Goal: Task Accomplishment & Management: Use online tool/utility

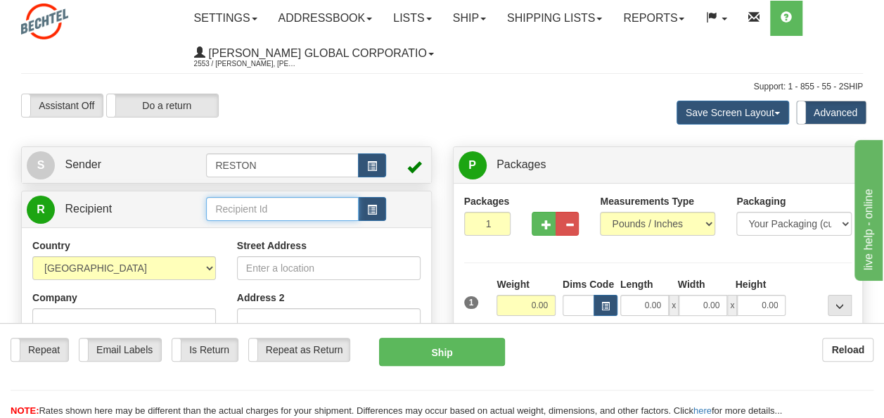
click at [260, 209] on input "text" at bounding box center [282, 209] width 152 height 24
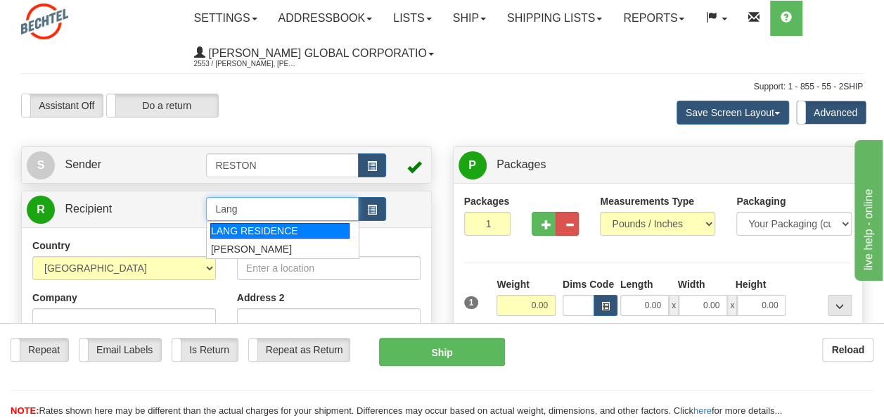
click at [263, 226] on div "LANG RESIDENCE" at bounding box center [279, 230] width 139 height 15
type input "LANG RESIDENCE"
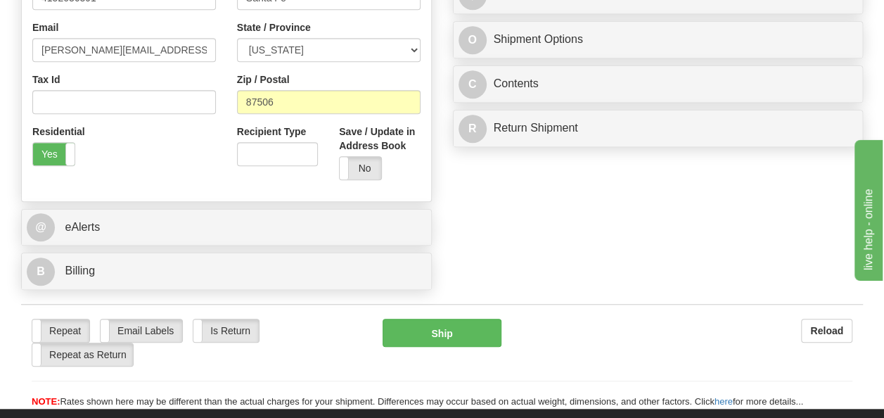
scroll to position [453, 0]
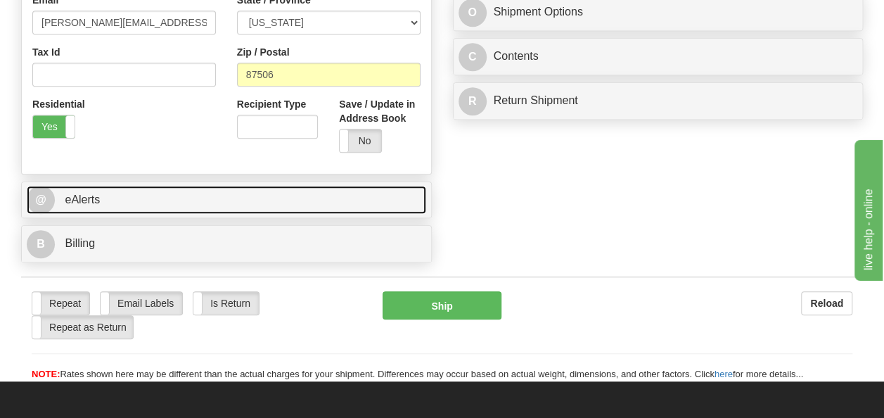
type input "0.00"
click at [142, 206] on link "@ eAlerts" at bounding box center [226, 200] width 399 height 29
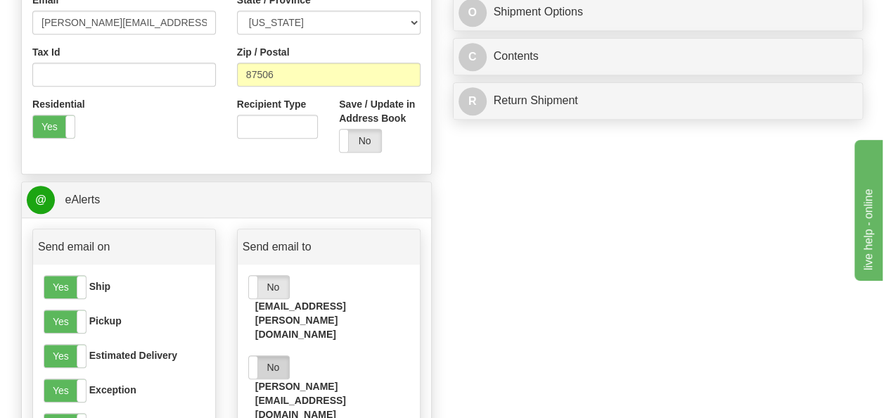
click at [271, 356] on label "No" at bounding box center [269, 367] width 40 height 22
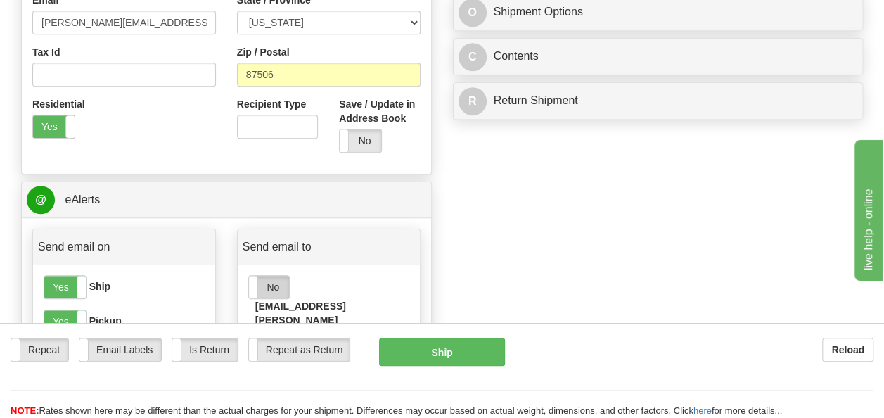
click at [278, 291] on label "No" at bounding box center [269, 287] width 40 height 22
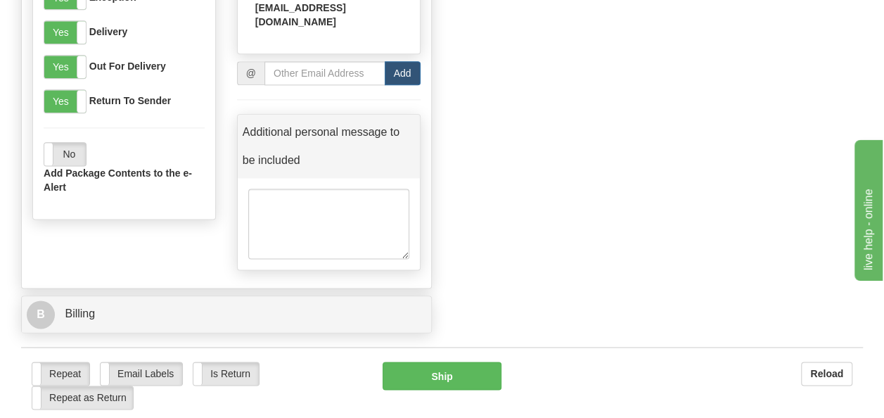
scroll to position [856, 0]
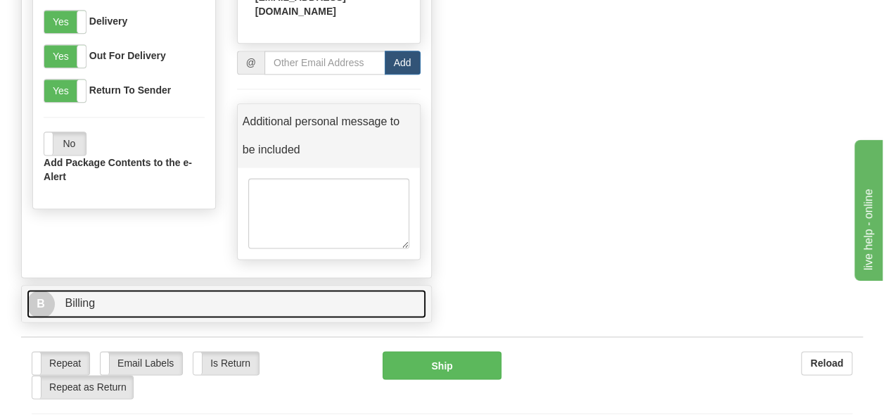
click at [321, 289] on link "B Billing" at bounding box center [226, 303] width 399 height 29
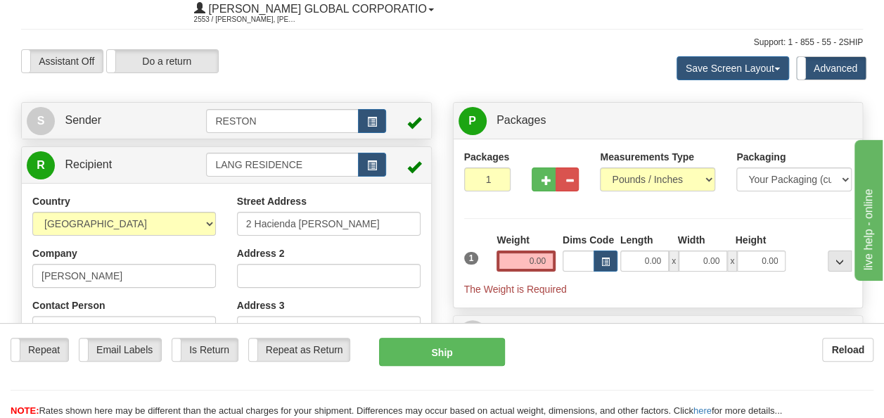
scroll to position [15, 0]
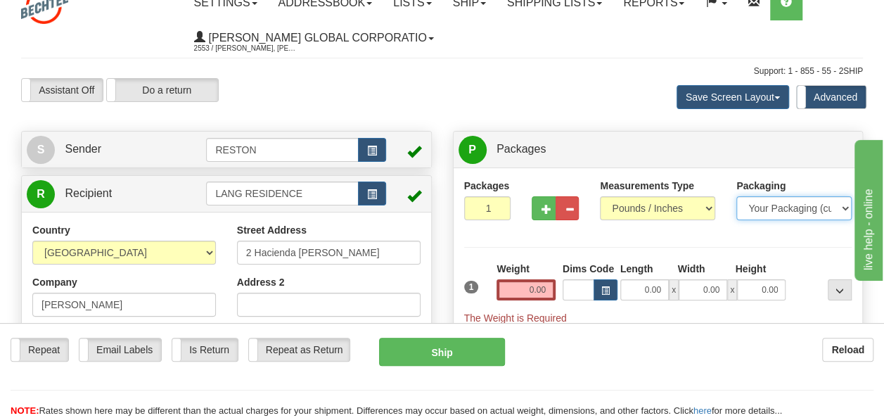
click at [759, 209] on select "Your Packaging (customer supplied) Envelope (carrier supplied) Pack (carrier su…" at bounding box center [793, 208] width 115 height 24
select select "4"
click at [736, 196] on select "Your Packaging (customer supplied) Envelope (carrier supplied) Pack (carrier su…" at bounding box center [793, 208] width 115 height 24
click at [534, 289] on input "0.00" at bounding box center [525, 289] width 59 height 21
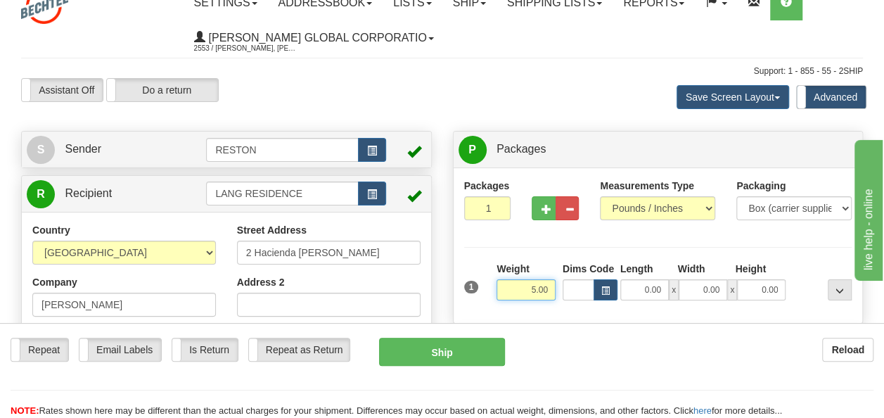
type input "5.00"
click at [648, 292] on input "0.00" at bounding box center [644, 289] width 49 height 21
type input "17.50"
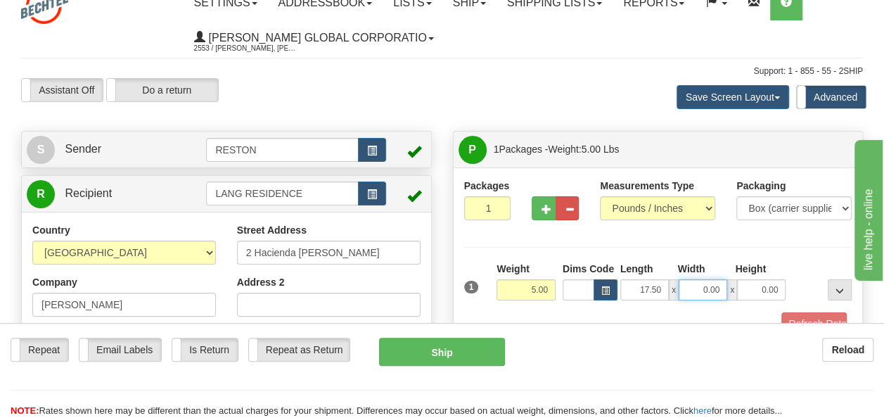
click at [706, 288] on input "0.00" at bounding box center [702, 289] width 49 height 21
type input "3.00"
click at [764, 290] on input "0.00" at bounding box center [761, 289] width 49 height 21
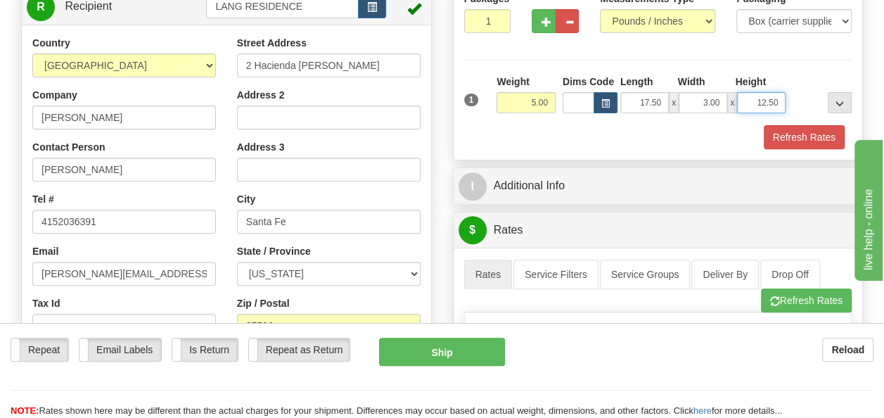
scroll to position [243, 0]
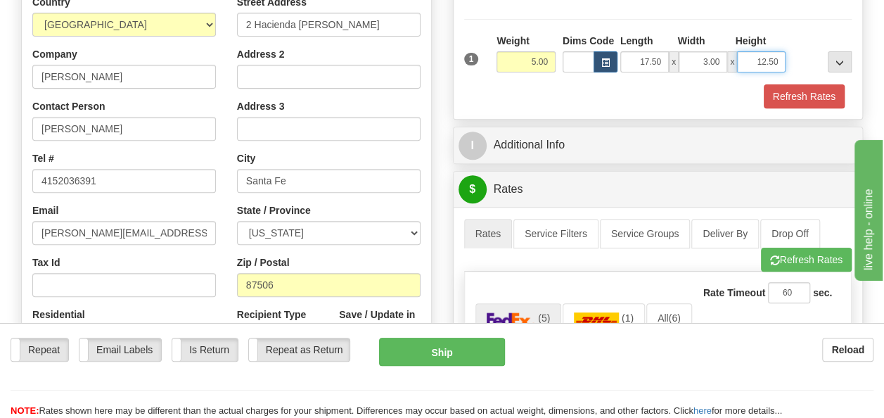
type input "12.50"
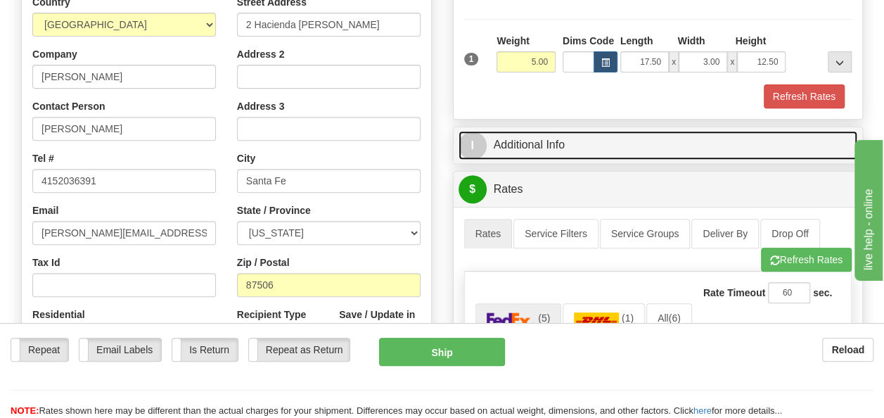
click at [654, 148] on link "I Additional Info" at bounding box center [657, 145] width 399 height 29
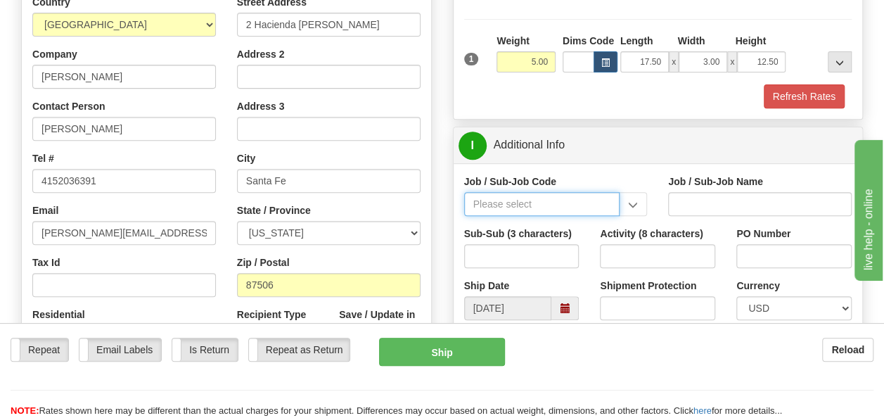
click at [549, 207] on input "Job / Sub-Job Code" at bounding box center [542, 204] width 156 height 24
type input "54304-000"
click at [503, 219] on div "54304-000" at bounding box center [539, 225] width 143 height 15
type input "CORPORATE CITIZENSHIP - PUBLIC AFFAIRS & CONTRIBUT"
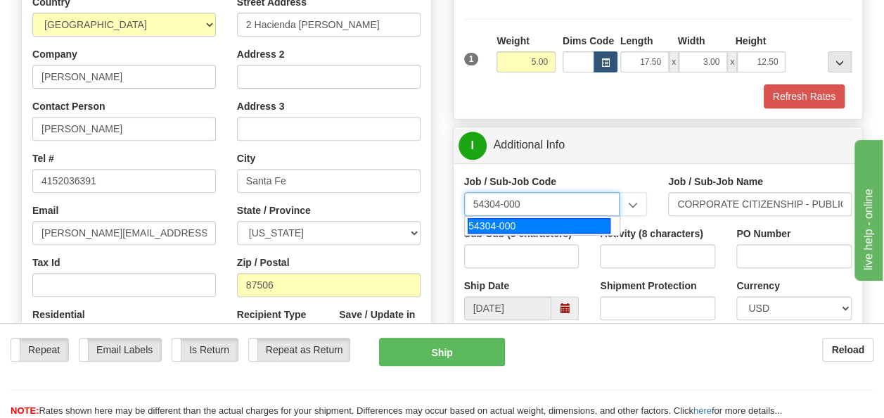
type input "54304-000"
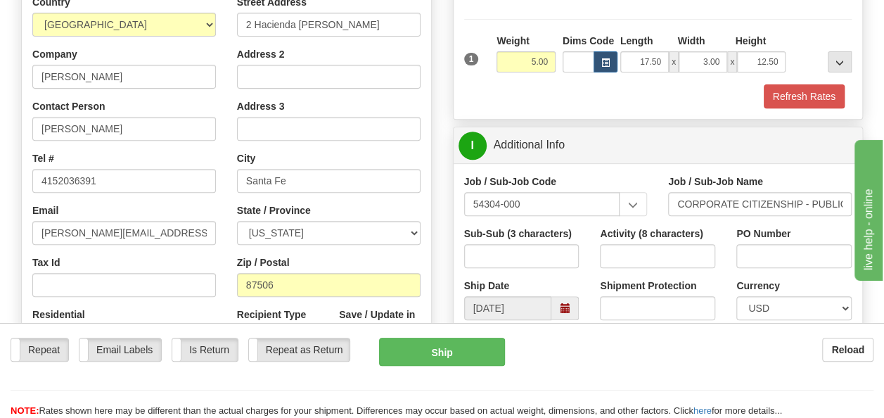
click at [560, 307] on span at bounding box center [565, 308] width 10 height 10
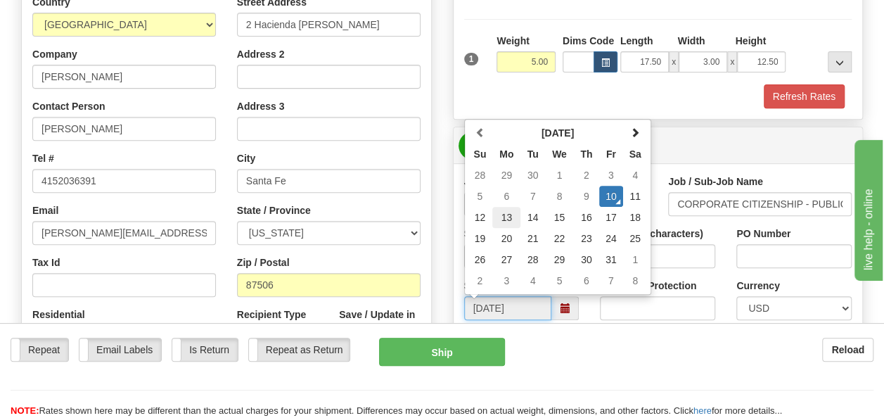
click at [508, 218] on td "13" at bounding box center [506, 217] width 28 height 21
type input "10/13/2025"
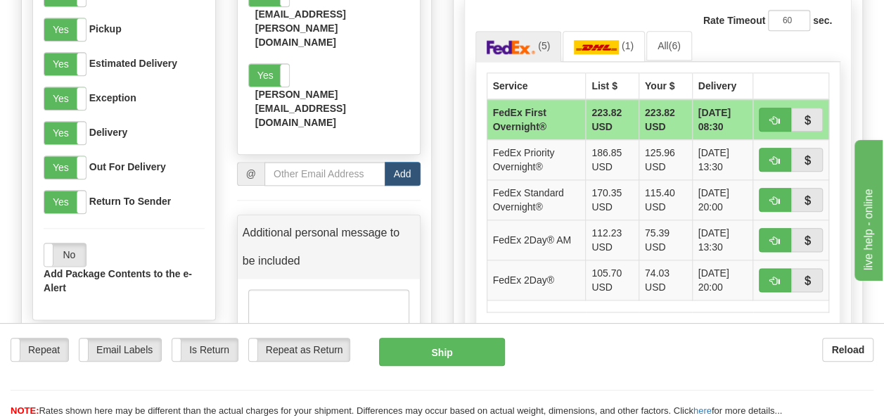
scroll to position [778, 0]
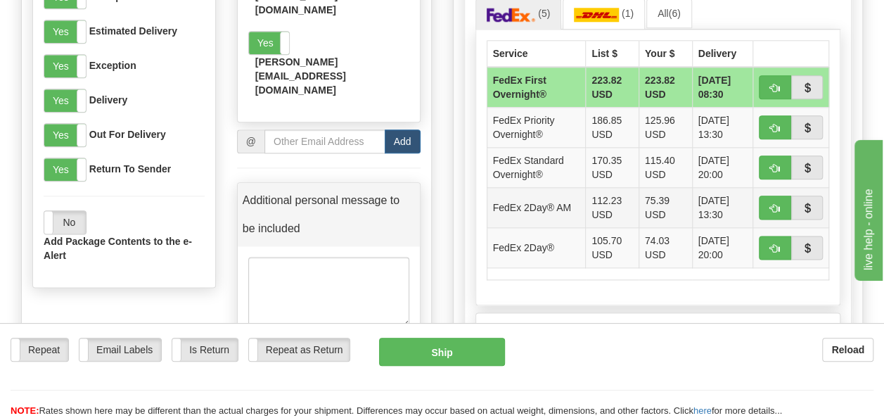
click at [657, 200] on td "75.39 USD" at bounding box center [664, 207] width 53 height 40
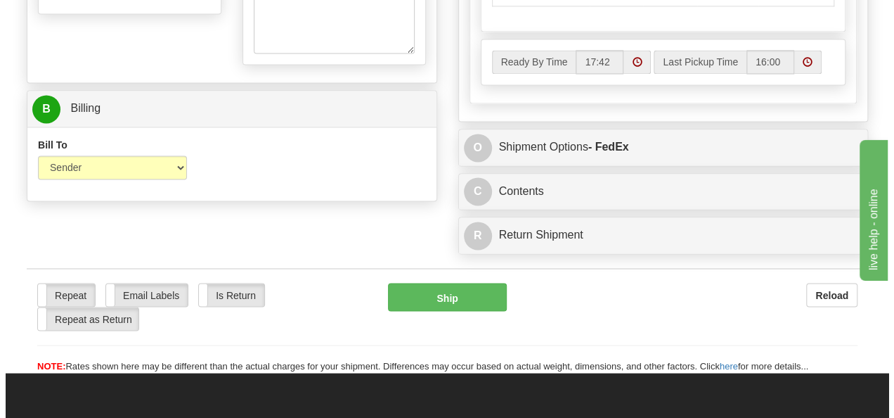
scroll to position [1053, 0]
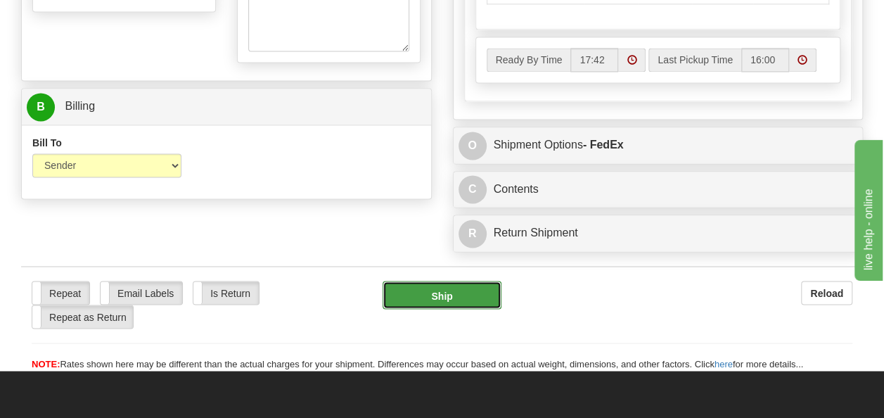
click at [446, 285] on button "Ship" at bounding box center [442, 295] width 120 height 28
type input "49"
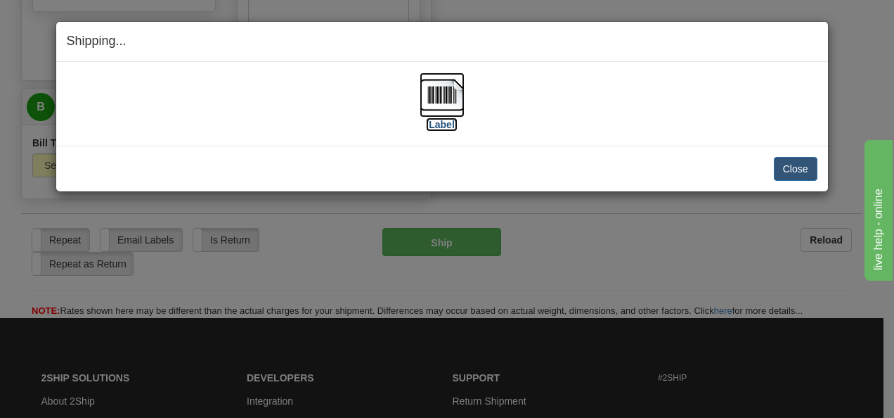
click at [441, 122] on label "[Label]" at bounding box center [442, 124] width 32 height 14
click at [789, 170] on button "Close" at bounding box center [796, 169] width 44 height 24
click at [790, 167] on button "Close" at bounding box center [796, 169] width 44 height 24
click at [799, 167] on button "Close" at bounding box center [796, 169] width 44 height 24
